Goal: Navigation & Orientation: Find specific page/section

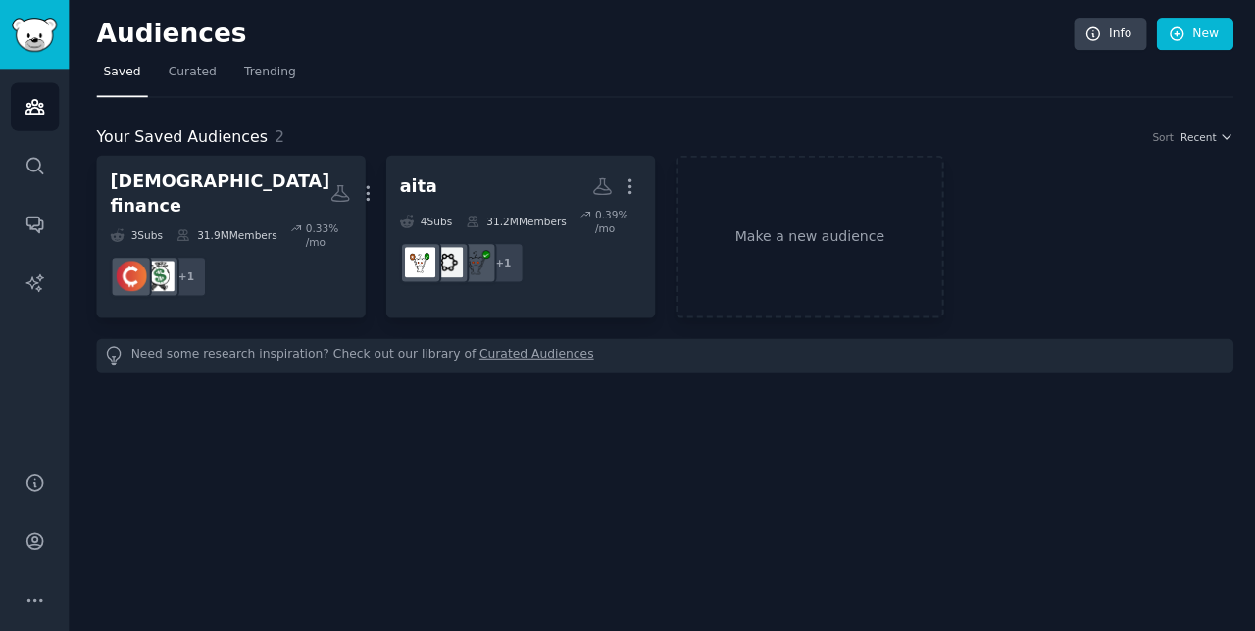
click at [177, 228] on icon at bounding box center [182, 233] width 11 height 11
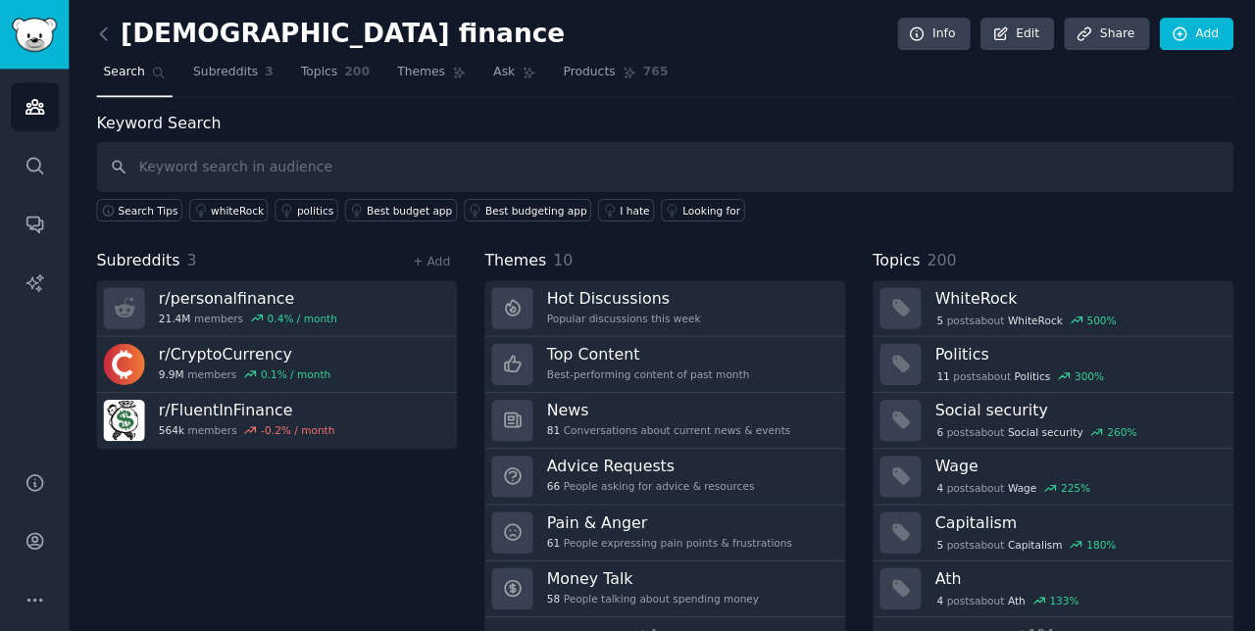
click at [22, 103] on link "Audiences" at bounding box center [35, 106] width 48 height 48
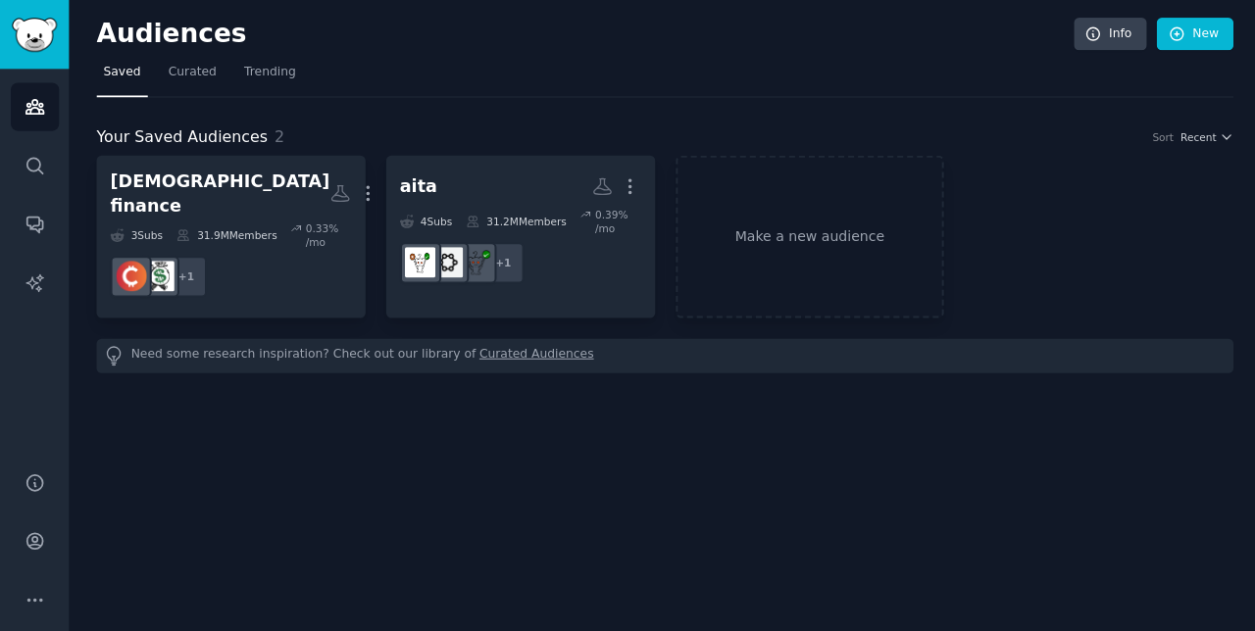
click at [447, 190] on h2 "aita More" at bounding box center [518, 186] width 240 height 34
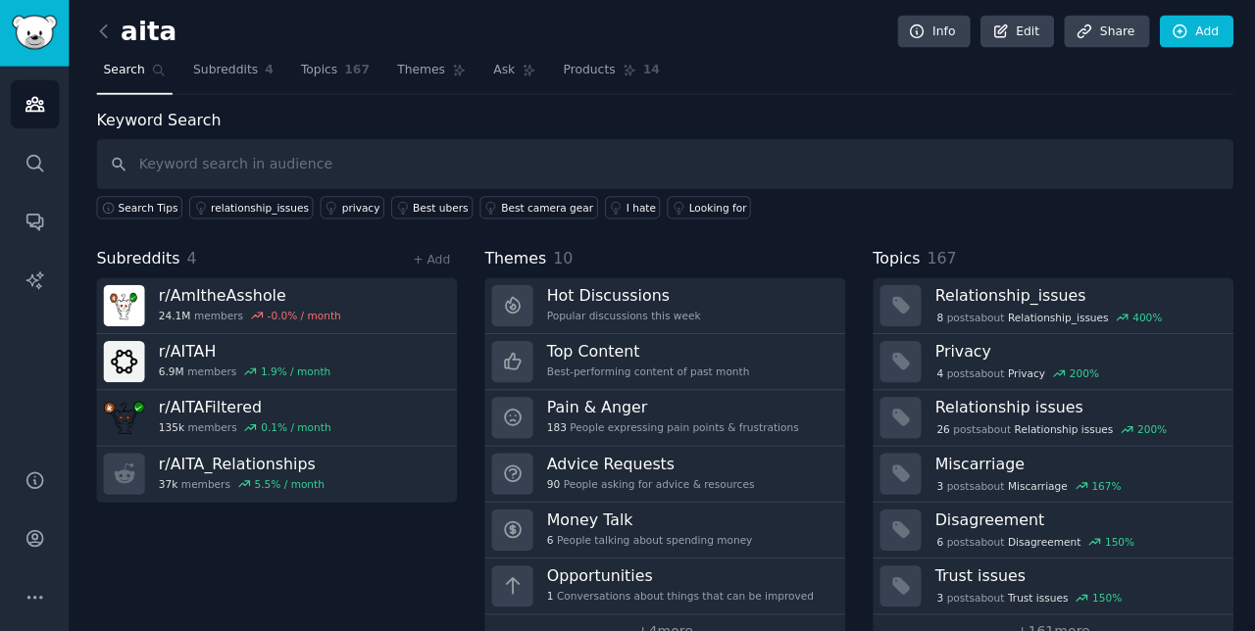
click at [1047, 312] on span "Relationship_issues" at bounding box center [1053, 319] width 100 height 14
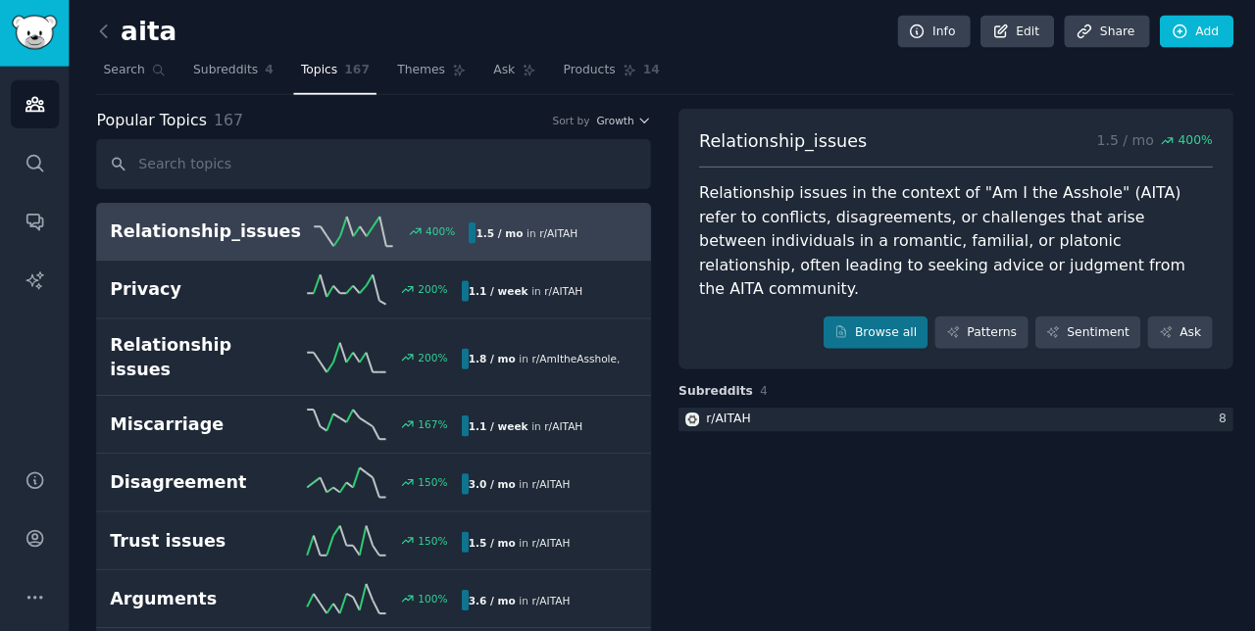
click at [273, 231] on h2 "Relationship_issues" at bounding box center [205, 234] width 190 height 25
click at [455, 232] on div "400 %" at bounding box center [384, 233] width 168 height 29
click at [1012, 318] on link "Patterns" at bounding box center [976, 334] width 92 height 33
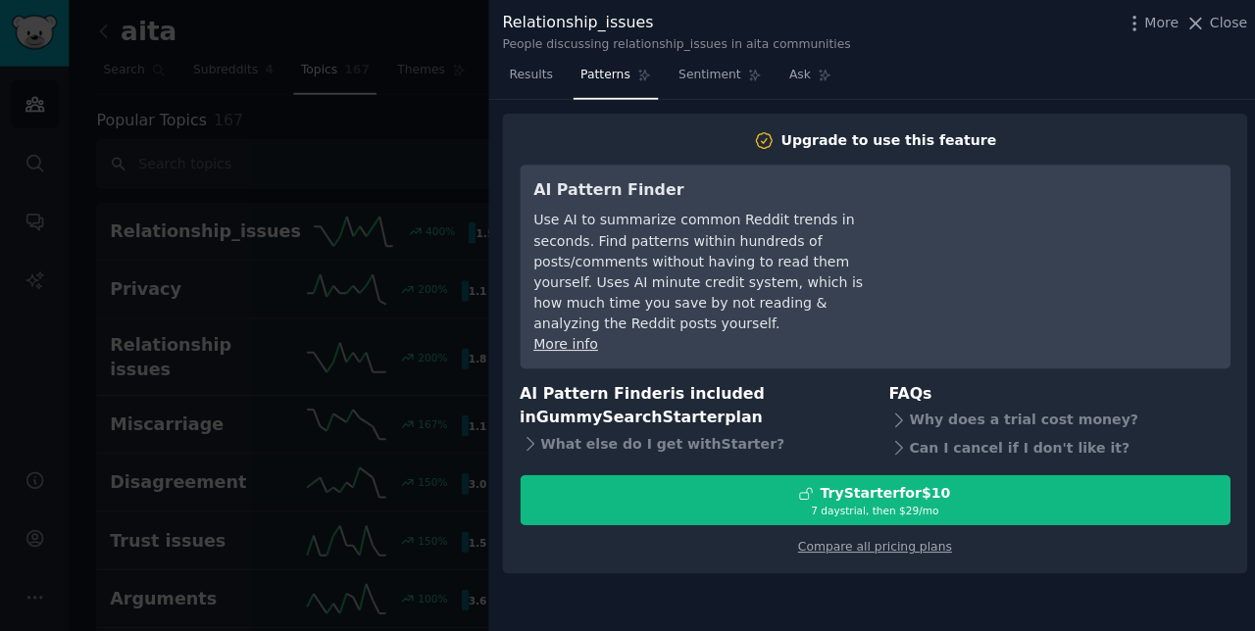
click at [1207, 18] on span "Close" at bounding box center [1222, 26] width 37 height 21
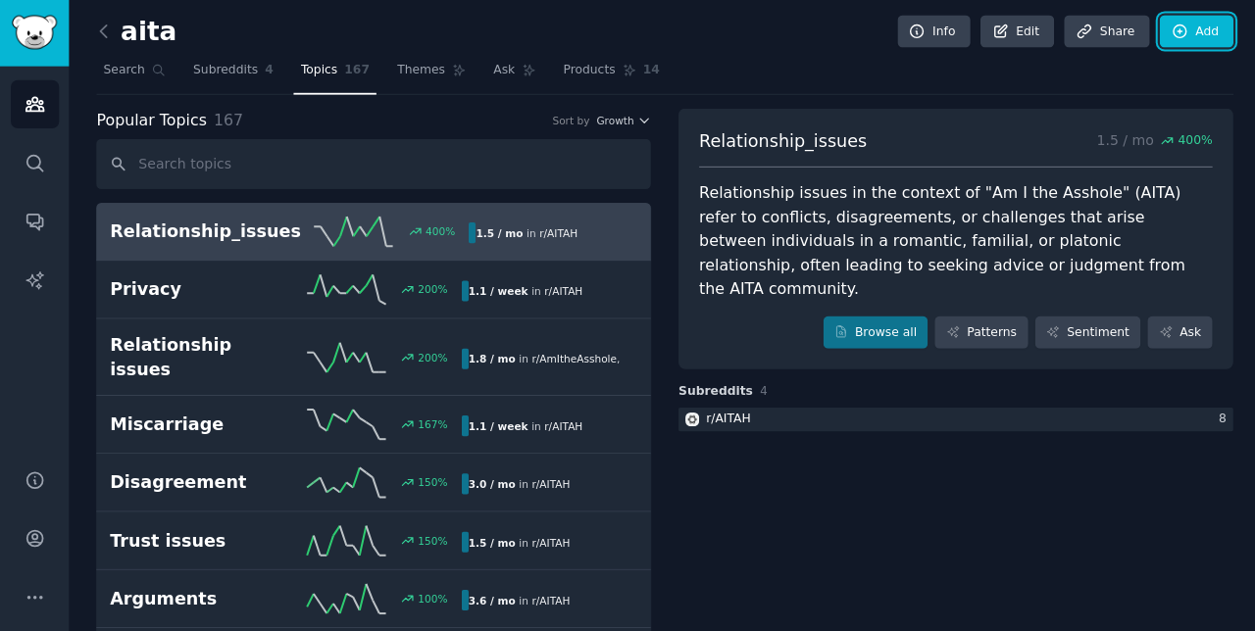
click at [1205, 35] on link "Add" at bounding box center [1191, 34] width 74 height 33
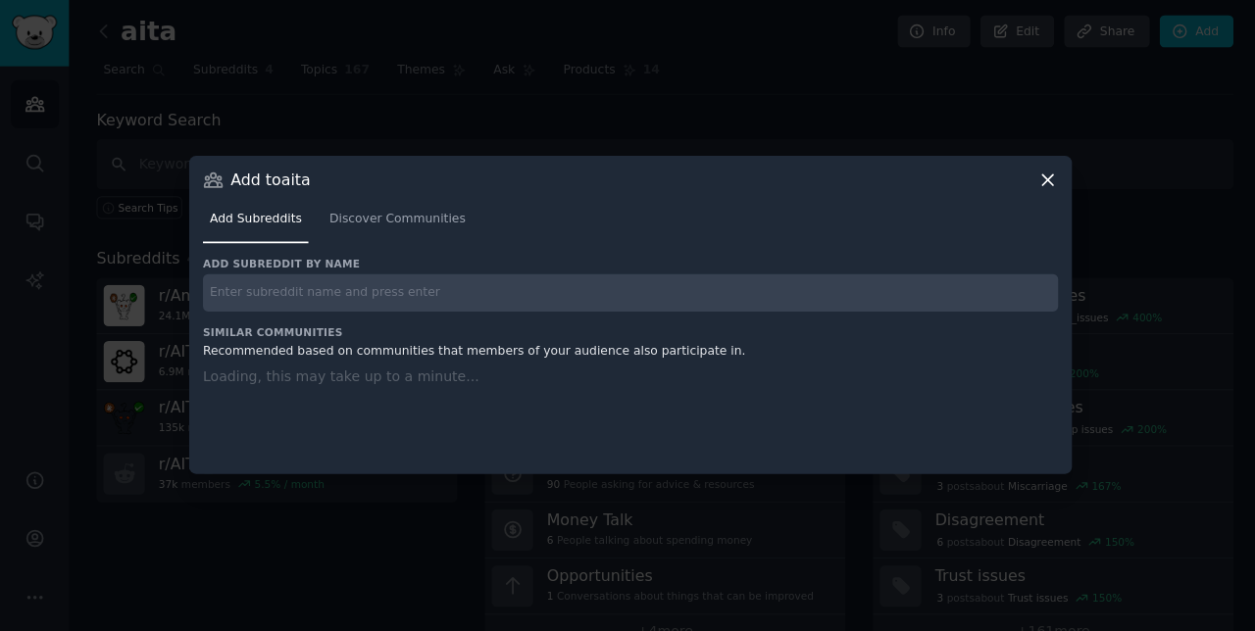
scroll to position [2, 0]
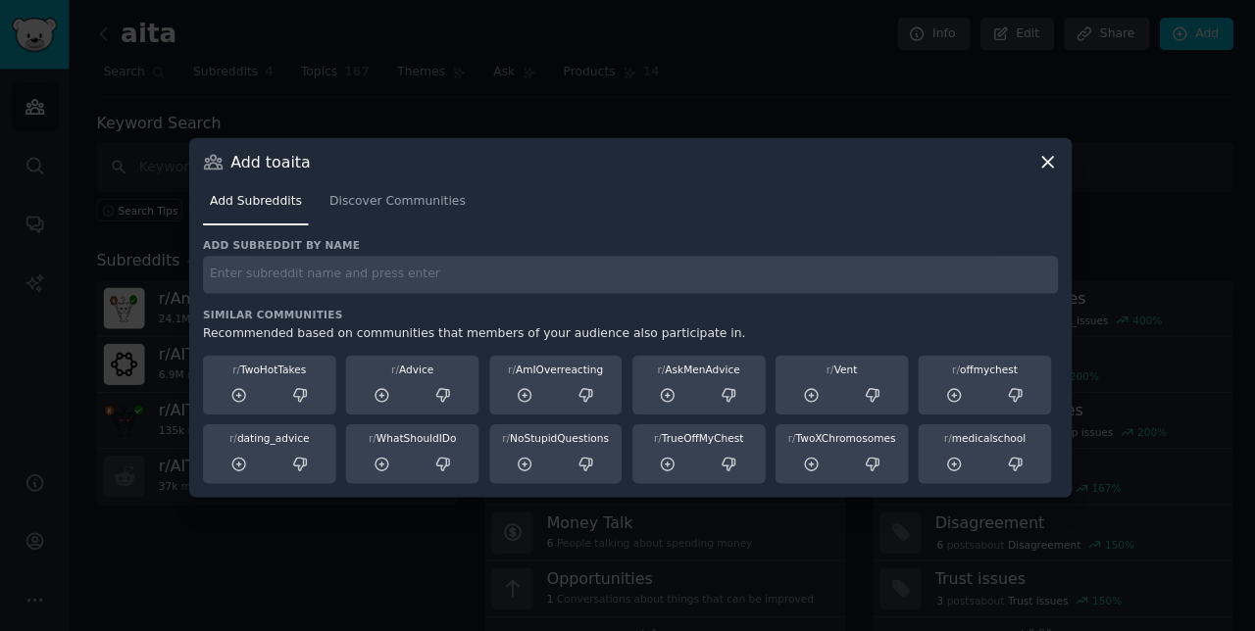
click at [870, 85] on div at bounding box center [627, 315] width 1255 height 631
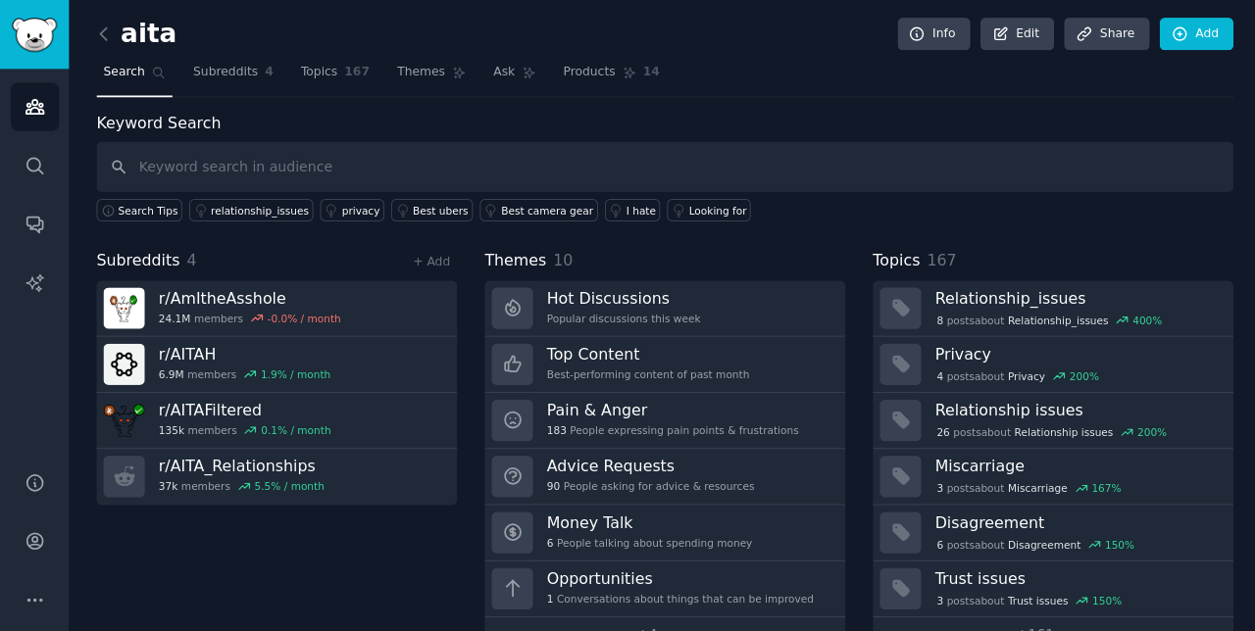
click at [951, 64] on nav "Search Subreddits 4 Topics 167 Themes Ask Products 14" at bounding box center [661, 77] width 1131 height 40
